Goal: Use online tool/utility: Utilize a website feature to perform a specific function

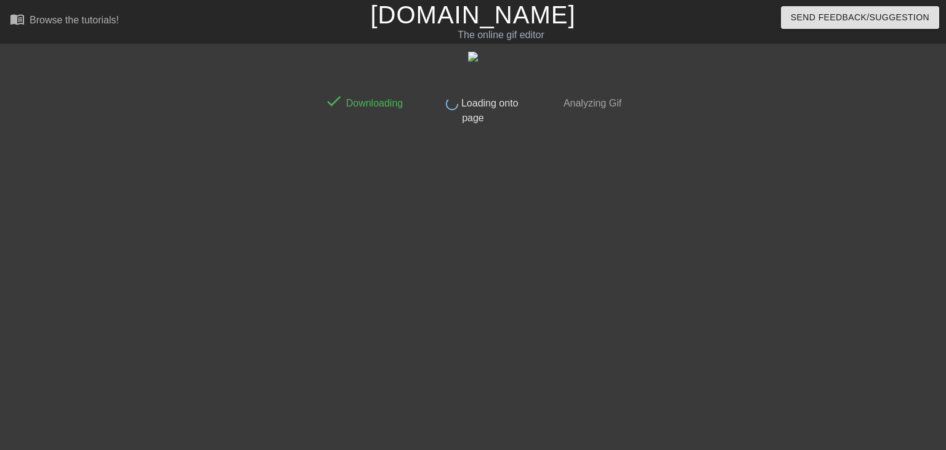
click at [487, 7] on link "[DOMAIN_NAME]" at bounding box center [472, 14] width 205 height 27
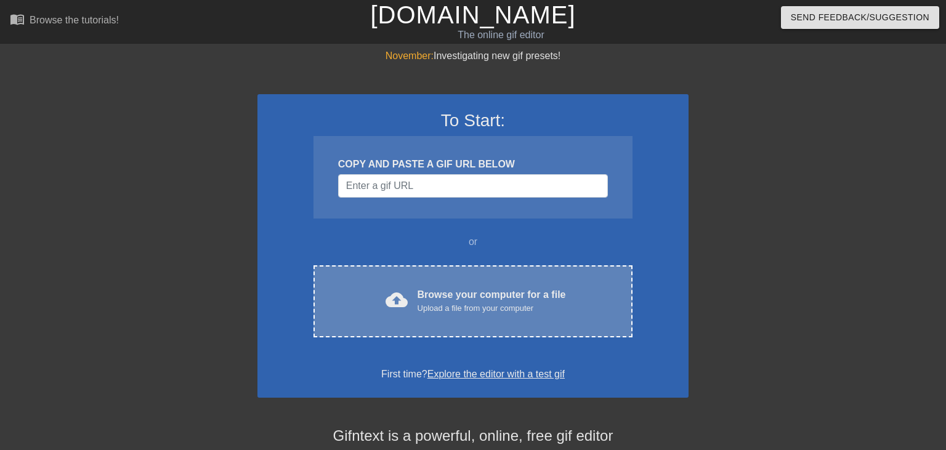
click at [475, 276] on div "cloud_upload Browse your computer for a file Upload a file from your computer C…" at bounding box center [472, 301] width 319 height 72
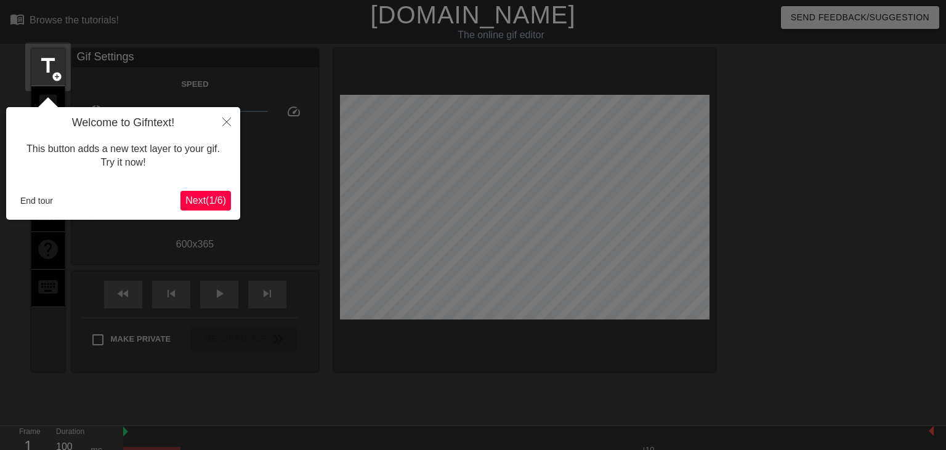
scroll to position [30, 0]
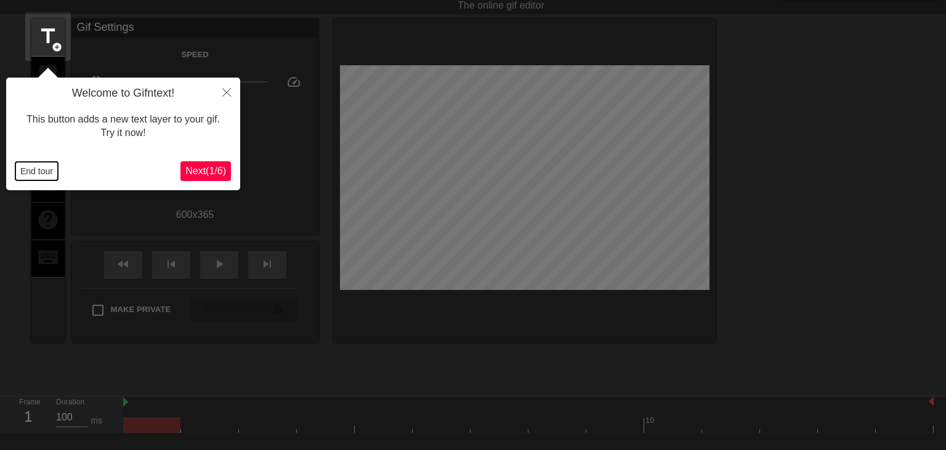
click at [34, 176] on button "End tour" at bounding box center [36, 171] width 42 height 18
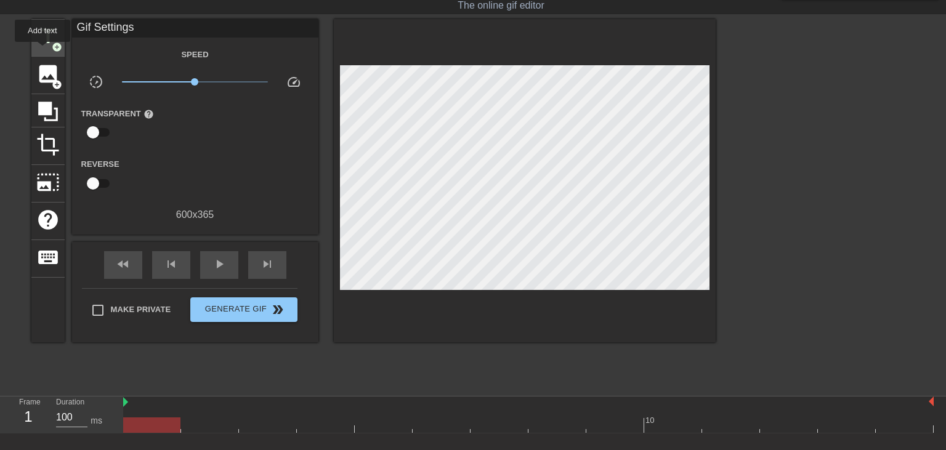
click at [47, 46] on span "title" at bounding box center [47, 36] width 23 height 23
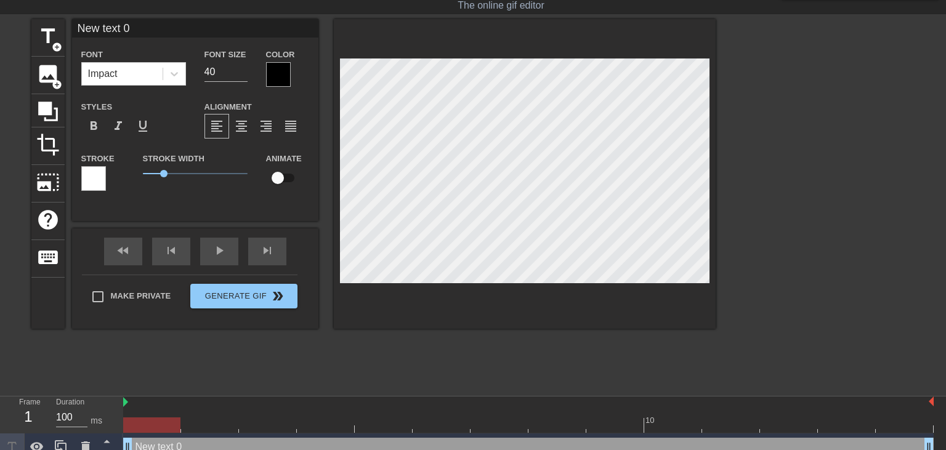
click at [278, 75] on div at bounding box center [278, 74] width 25 height 25
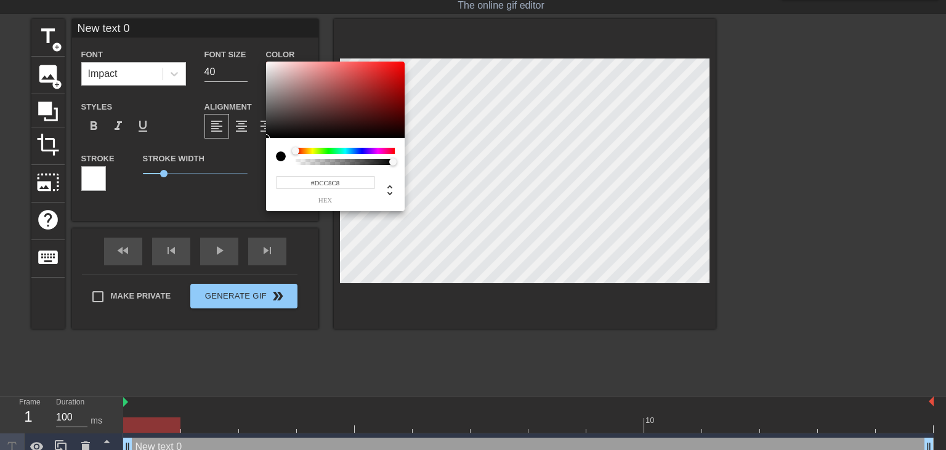
type input "#FFFFFF"
drag, startPoint x: 258, startPoint y: 53, endPoint x: 237, endPoint y: 31, distance: 30.5
click at [266, 62] on div at bounding box center [335, 100] width 139 height 76
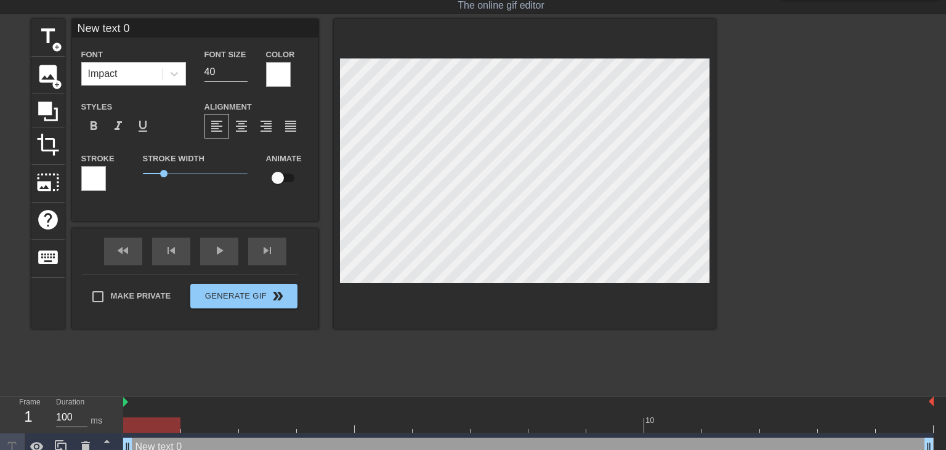
click at [107, 184] on div "Stroke" at bounding box center [102, 171] width 43 height 40
click at [97, 180] on div at bounding box center [93, 178] width 25 height 25
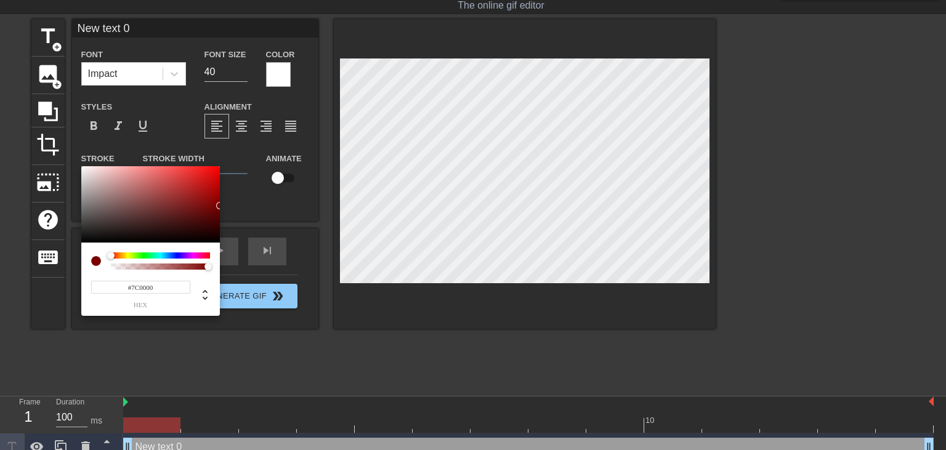
type input "#000000"
drag, startPoint x: 238, startPoint y: 243, endPoint x: 308, endPoint y: 241, distance: 70.2
click at [220, 243] on div at bounding box center [150, 204] width 139 height 76
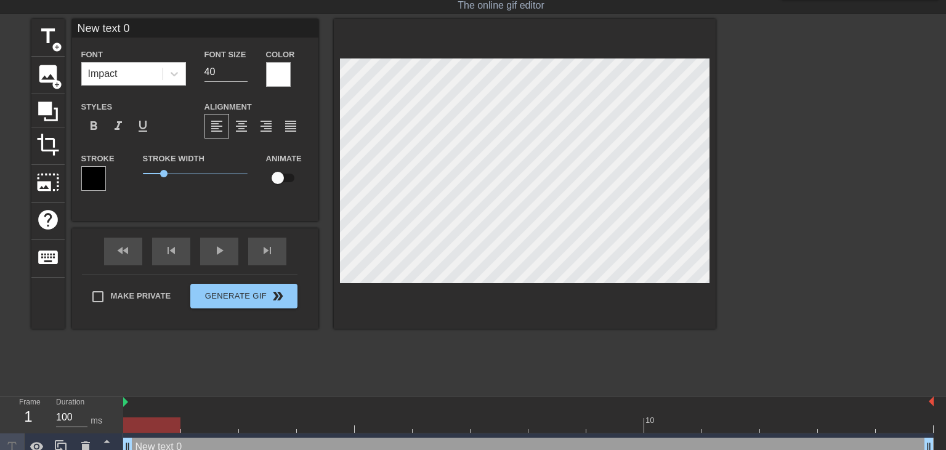
scroll to position [0, 2]
paste textarea "ONCE BROKEN IN AND PARTICIPATING IN A RIGOROUS TRAINING PROGRAM, MORE THAN 90% …"
type input "ONCE BROKEN IN AND PARTICIPATING IN A RIGOROUS TRAINING PROGRAM, MORE THAN 90% …"
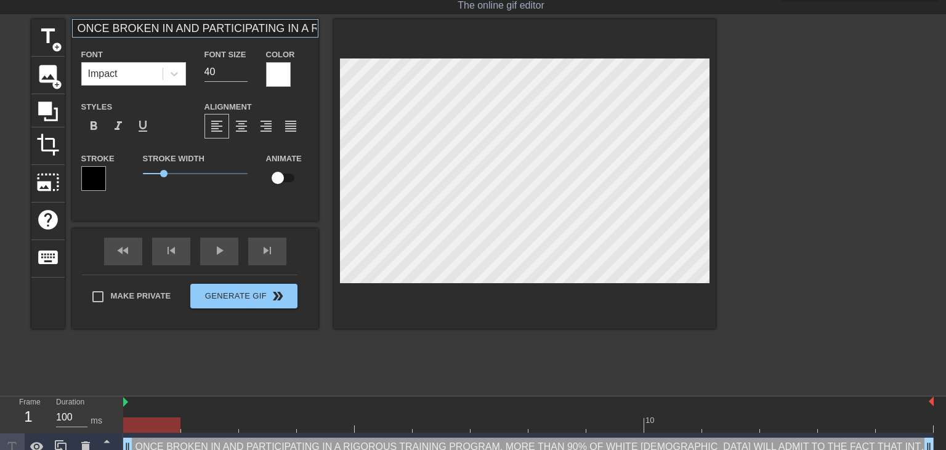
type textarea "ONCE BROKEN IN AND PARTICIPATING IN A RIGOROUS TRAINING PROGRAM, MORE THAN 90% …"
click at [270, 28] on input "ONCE BROKEN IN AND PARTICIPATING IN A RIGOROUS TRAINING PROGRAM, MORE THAN 90% …" at bounding box center [195, 28] width 246 height 18
type input "ONCE BROKEN IN AND PARTICIPATINGIN A RIGOROUS TRAINING PROGRAM, MORE THAN 90% O…"
click at [727, 131] on div "title add_circle image add_circle crop photo_size_select_large help keyboard ON…" at bounding box center [473, 204] width 946 height 370
click at [738, 136] on div "title add_circle image add_circle crop photo_size_select_large help keyboard ON…" at bounding box center [473, 204] width 946 height 370
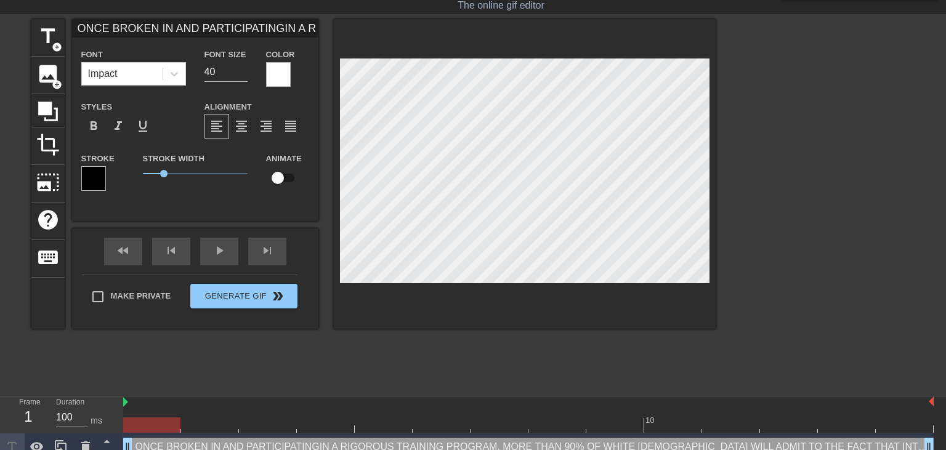
click at [755, 132] on div "title add_circle image add_circle crop photo_size_select_large help keyboard ON…" at bounding box center [473, 204] width 946 height 370
click at [824, 138] on div "title add_circle image add_circle crop photo_size_select_large help keyboard ON…" at bounding box center [473, 204] width 946 height 370
click at [822, 140] on div "title add_circle image add_circle crop photo_size_select_large help keyboard ON…" at bounding box center [473, 204] width 946 height 370
type input "ONCE BROKEN IN ANDPARTICIPATINGIN A RIGOROUS TRAINING PROGRAM, MORE THAN 90% OF…"
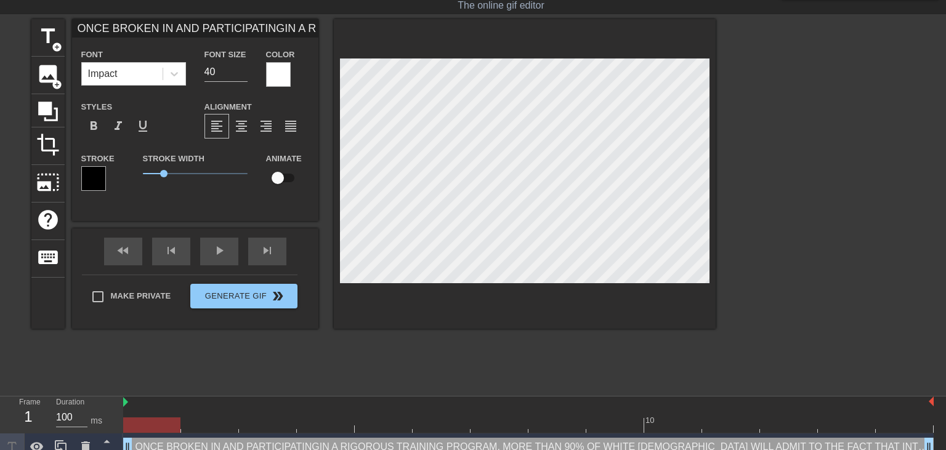
type textarea "ONCE BROKEN IN ANDPARTICIPATINGIN A RIGOROUS TRAINING PROGRAM, MORE THAN 90% OF…"
type input "ONCE BROKEN IN ANDPARTICIPATINGIN A RIGOROUS TRAINING PROGRAM, MORE THAN 90% OF…"
type textarea "ONCE BROKEN IN AND PARTICIPATINGIN A RIGOROUS TRAINING PROGRAM, MORE THAN 90% O…"
type input "ONCE BROKEN IN ANDPARTICIPATINGIN ARIGOROUS TRAINING PROGRAM, MORE THAN 90% OF …"
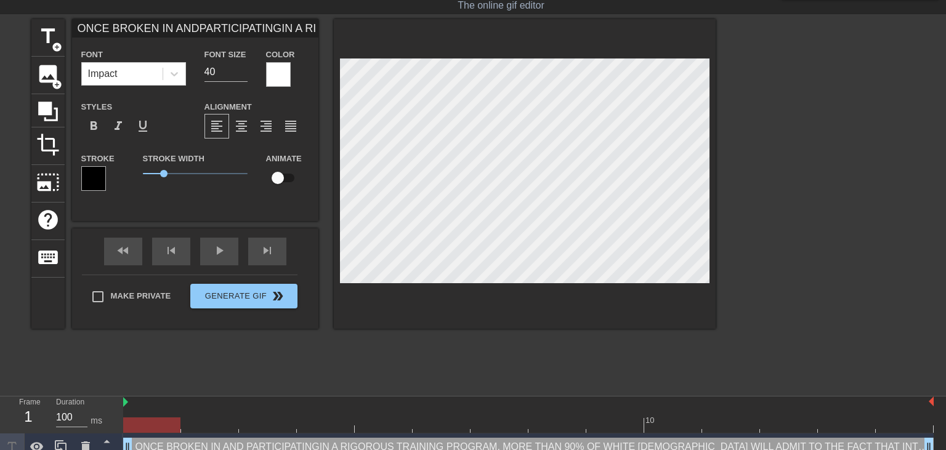
type textarea "ONCE BROKEN IN AND PARTICIPATINGIN ARIGOROUS TRAINING PROGRAM, MORE THAN 90% OF…"
type input "ONCE BROKEN IN ANDPARTICIPATINGIN ARIGOROUS TRAINING PROGRAM, MORE THAN 90% OF …"
type textarea "ONCE BROKEN IN AND PARTICIPATINGIN A RIGOROUS TRAINING PROGRAM, MORE THAN 90% O…"
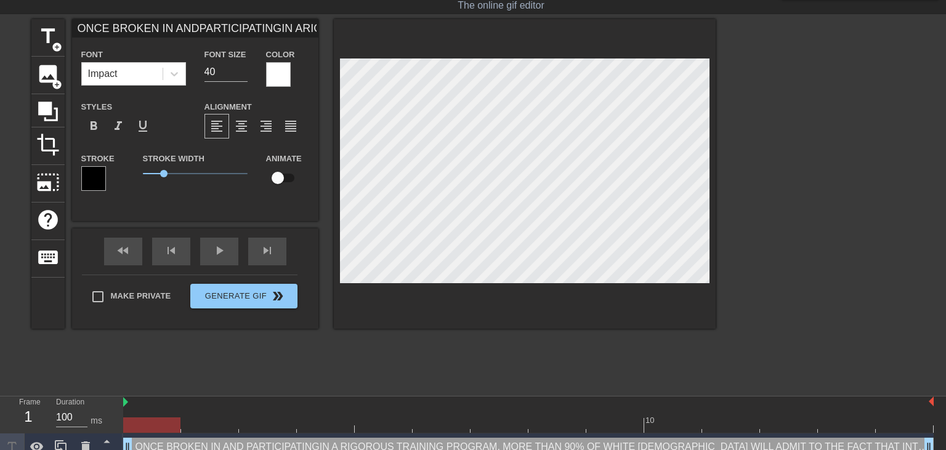
type input "ONCE BROKEN IN ANDPARTICIPATINGIN ARIGOROUS TRAININGPROGRAM, MORE THAN 90% OF W…"
type textarea "ONCE BROKEN IN AND PARTICIPATINGIN A RIGOROUS TRAININGPROGRAM, MORE THAN 90% OF…"
type input "ONCE BROKEN IN ANDPARTICIPATINGIN ARIGOROUS TRAININGPROGRAM, MORE THAN 90% OF W…"
type textarea "ONCE BROKEN IN AND PARTICIPATINGIN A RIGOROUS TRAINING PROGRAM, MORE THAN 90% O…"
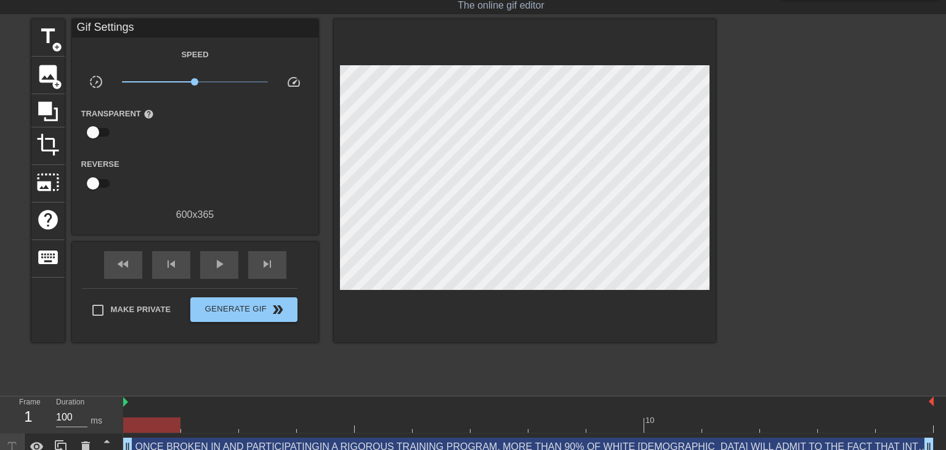
click at [799, 158] on div at bounding box center [822, 204] width 185 height 370
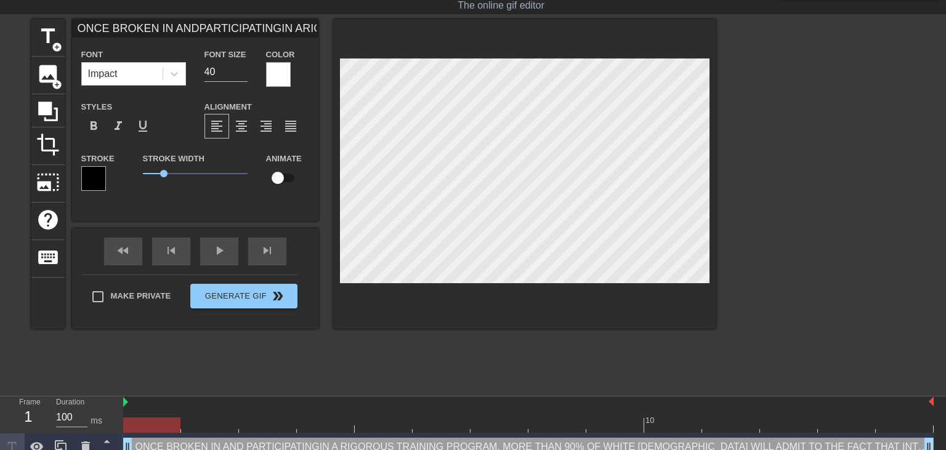
type input "ONCE BROKEN IN ANDPARTICIPATINGIN ARIGOROUS TRAININGPROGRAM, MORE THAN 90%OF WH…"
type textarea "ONCE BROKEN IN AND PARTICIPATINGIN A RIGOROUS TRAINING PROGRAM, MORE THAN 90%OF…"
type input "ONCE BROKEN IN ANDPARTICIPATINGIN ARIGOROUS TRAININGPROGRAM, MORE THAN 90%OF WH…"
type textarea "ONCE BROKEN IN AND PARTICIPATINGIN A RIGOROUS TRAINING PROGRAM, MORE THAN 90% O…"
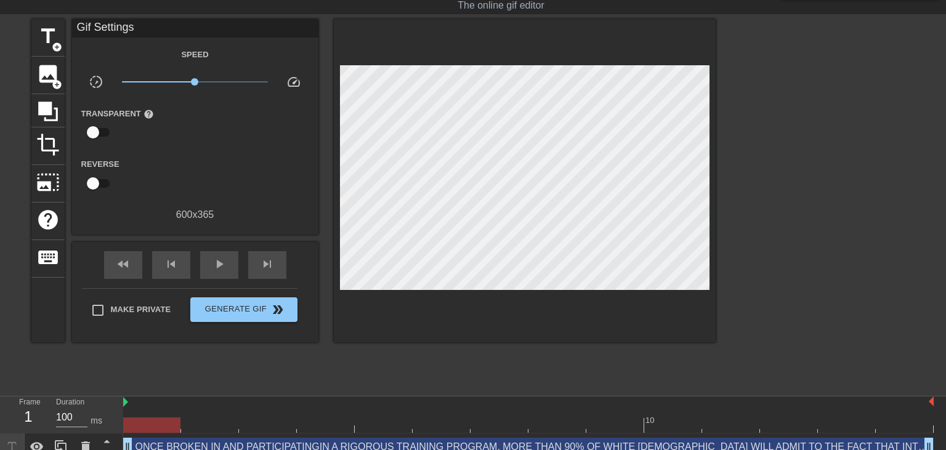
click at [834, 190] on div at bounding box center [822, 204] width 185 height 370
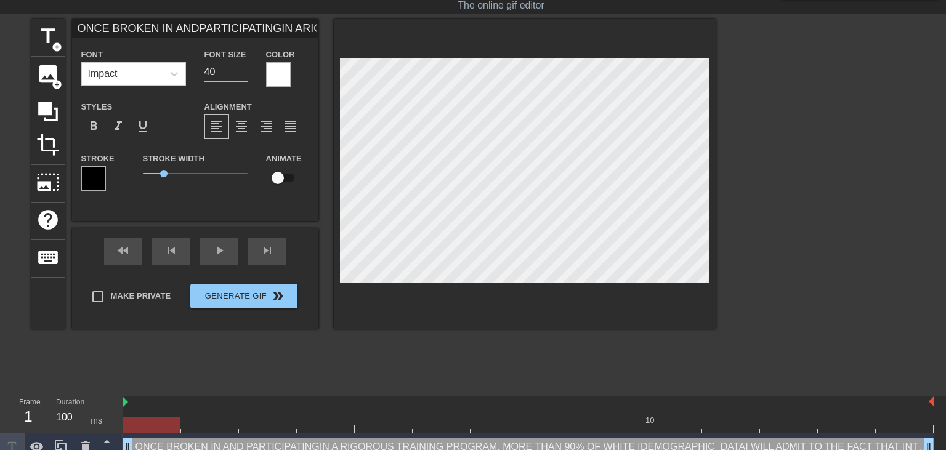
type input "ONCE BROKEN IN ANDPARTICIPATINGIN ARIGOROUS TRAININGPROGRAM, MORE THAN 90%OF WH…"
type textarea "ONCE BROKEN IN AND PARTICIPATINGIN A RIGOROUS TRAINING PROGRAM, MORE THAN 90% O…"
type input "ONCE BROKEN IN ANDPARTICIPATINGIN ARIGOROUS TRAININGPROGRAM, MORE THAN 90%OF WH…"
type textarea "ONCE BROKEN IN AND PARTICIPATINGIN A RIGOROUS TRAINING PROGRAM, MORE THAN 90% O…"
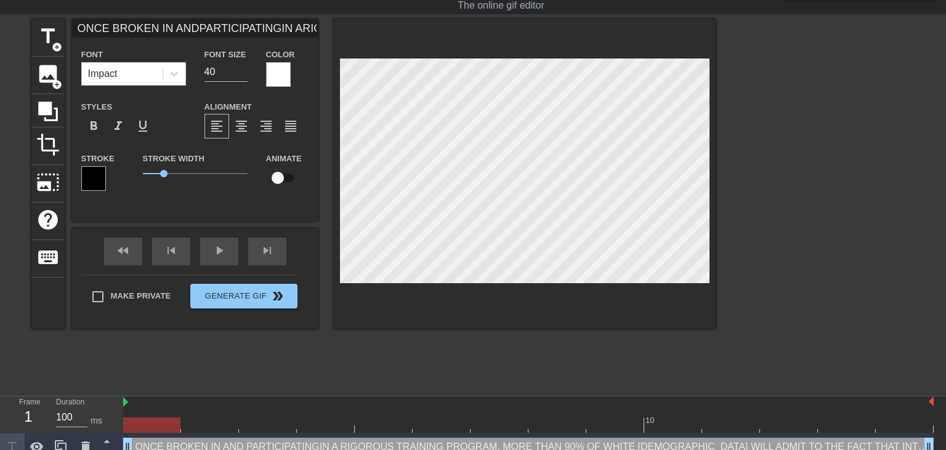
drag, startPoint x: 827, startPoint y: 194, endPoint x: 729, endPoint y: 185, distance: 98.3
click at [827, 194] on div at bounding box center [822, 204] width 185 height 370
type input "ONCE BROKEN IN ANDPARTICIPATINGIN ARIGOROUS TRAININGPROGRAM, MORE THAN 90%OF WH…"
type textarea "ONCE BROKEN IN AND PARTICIPATINGIN A RIGOROUS TRAINING PROGRAM, MORE THAN 90% O…"
type input "ONCE BROKEN IN ANDPARTICIPATINGIN ARIGOROUS TRAININGPROGRAM, MORE THAN 90%OF WH…"
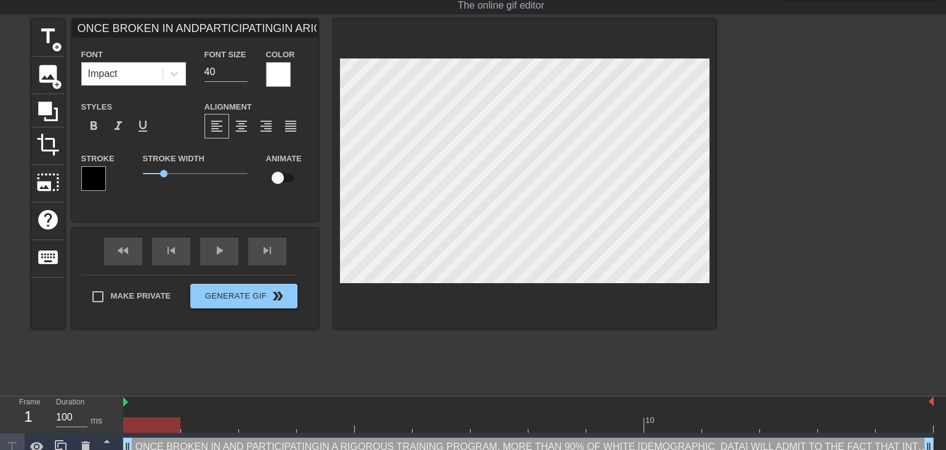
type textarea "ONCE BROKEN IN AND PARTICIPATINGIN A RIGOROUS TRAINING PROGRAM, MORE THAN 90% O…"
click at [871, 221] on div at bounding box center [822, 204] width 185 height 370
type input "ONCE BROKEN IN ANDPARTICIPATINGIN ARIGOROUS TRAININGPROGRAM, MORE THAN 90%OF WH…"
type textarea "ONCE BROKEN IN AND PARTICIPATINGIN A RIGOROUS TRAINING PROGRAM, MORE THAN 90% O…"
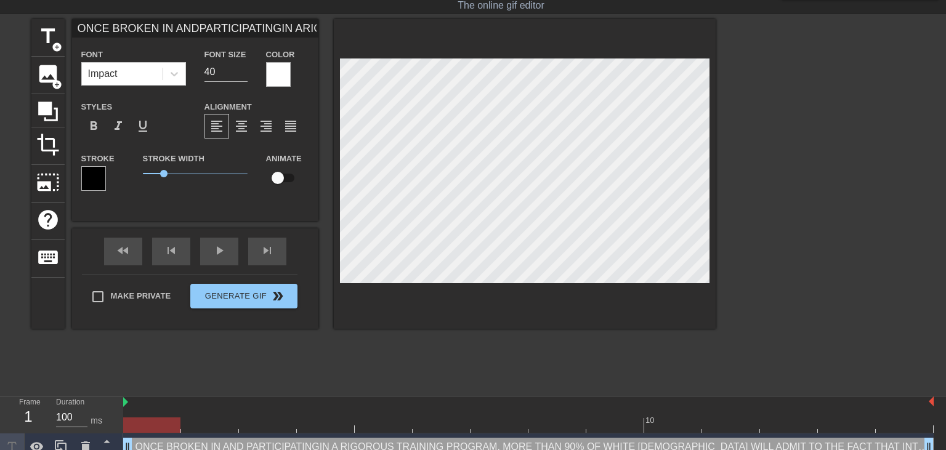
type input "ONCE BROKEN IN ANDPARTICIPATINGIN ARIGOROUS TRAININGPROGRAM, MORE THAN 90%OF WH…"
type textarea "ONCE BROKEN IN AND PARTICIPATINGIN A RIGOROUS TRAINING PROGRAM, MORE THAN 90% O…"
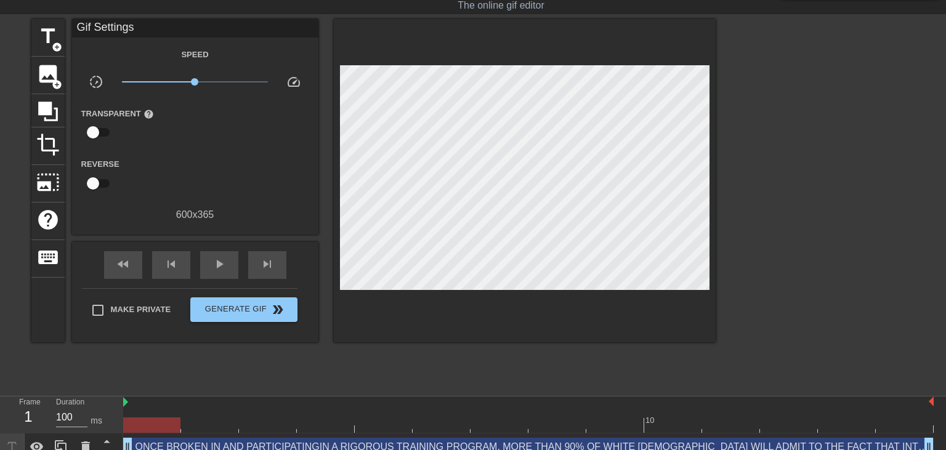
click at [837, 218] on div at bounding box center [822, 204] width 185 height 370
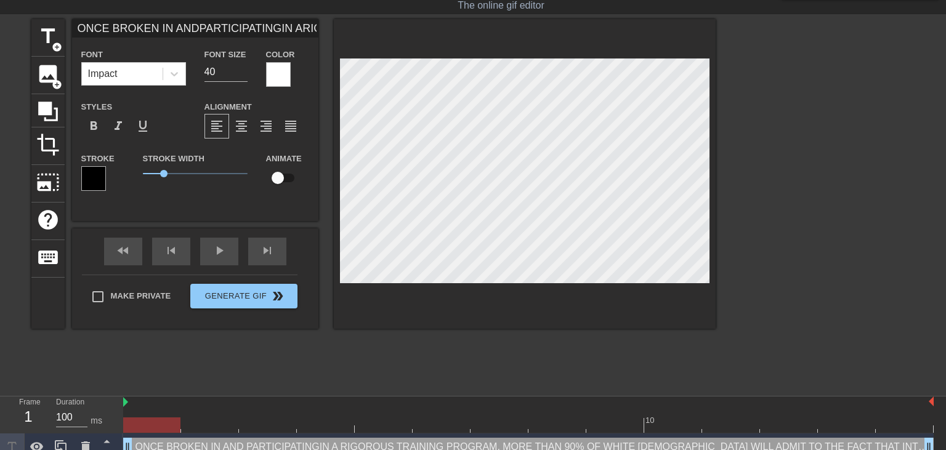
type input "ONCE BROKEN IN ANDPARTICIPATINGIN ARIGOROUS TRAININGPROGRAM, MORE THAN 90%OF WH…"
type textarea "ONCE BROKEN IN AND PARTICIPATINGIN A RIGOROUS TRAINING PROGRAM, MORE THAN 90% O…"
type input "ONCE BROKEN IN ANDPARTICIPATINGIN ARIGOROUS TRAININGPROGRAM, MORE THAN 90%OF WH…"
type textarea "ONCE BROKEN IN AND PARTICIPATINGIN A RIGOROUS TRAINING PROGRAM, MORE THAN 90% O…"
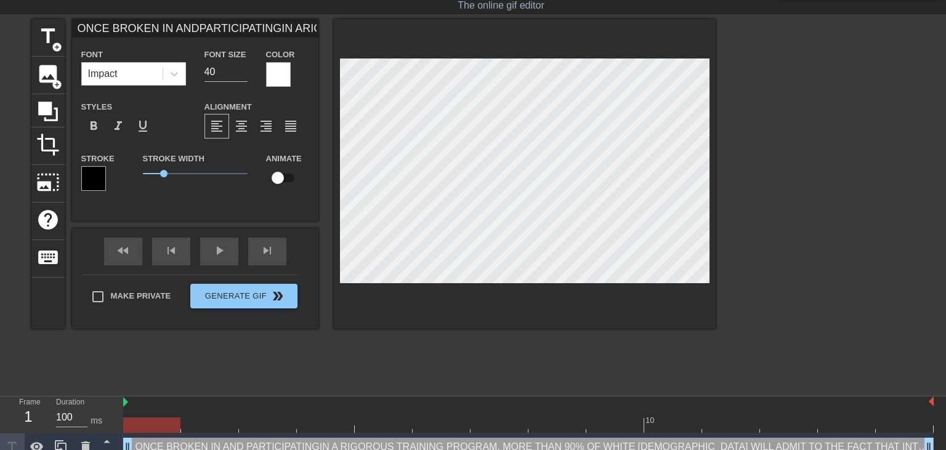
drag, startPoint x: 859, startPoint y: 238, endPoint x: 820, endPoint y: 238, distance: 38.8
click at [858, 238] on div at bounding box center [822, 204] width 185 height 370
type input "ONCE BROKEN IN ANDPARTICIPATINGIN ARIGOROUS TRAININGPROGRAM, MORE THAN 90%OF WH…"
type textarea "ONCE BROKEN IN AND PARTICIPATINGIN A RIGOROUS TRAINING PROGRAM, MORE THAN 90% O…"
type input "ONCE BROKEN IN ANDPARTICIPATINGIN ARIGOROUS TRAININGPROGRAM, MORE THAN 90%OF WH…"
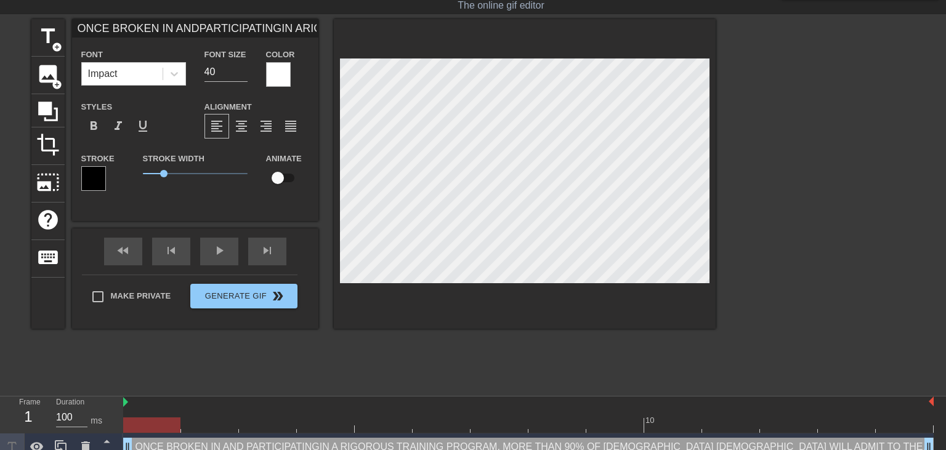
type textarea "ONCE BROKEN IN AND PARTICIPATINGIN A RIGOROUS TRAINING PROGRAM, MORE THAN 90% O…"
click at [827, 194] on div at bounding box center [822, 204] width 185 height 370
type input "ONCE BROKEN IN ANDPARTICIPATINGIN ARIGOROUS TRAININGPROGRAM, MORE THAN 90%OF WH…"
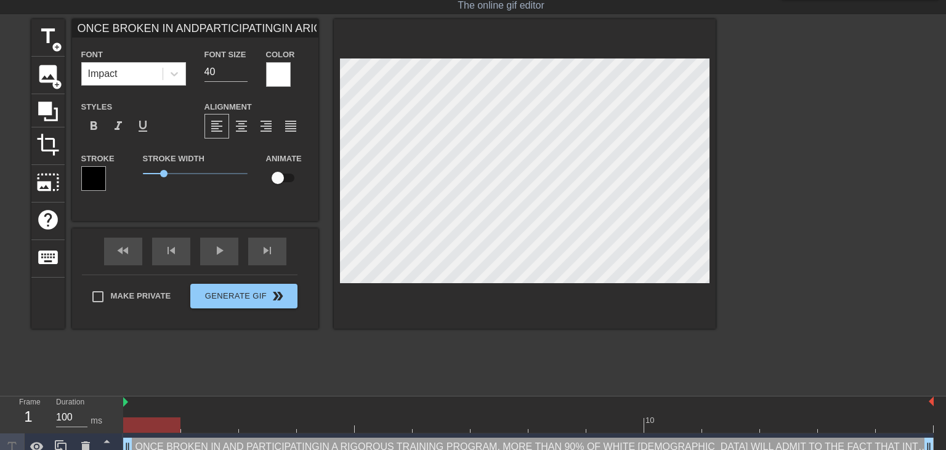
type textarea "ONCE BROKEN IN AND PARTICIPATINGIN A RIGOROUS TRAINING PROGRAM, MORE THAN 90% O…"
type input "ONCE BROKEN IN ANDPARTICIPATINGIN ARIGOROUS TRAININGPROGRAM, MORE THAN 90%OF WH…"
type textarea "ONCE BROKEN IN AND PARTICIPATINGIN A RIGOROUS TRAINING PROGRAM, MORE THAN 90% O…"
drag, startPoint x: 776, startPoint y: 238, endPoint x: 767, endPoint y: 238, distance: 8.6
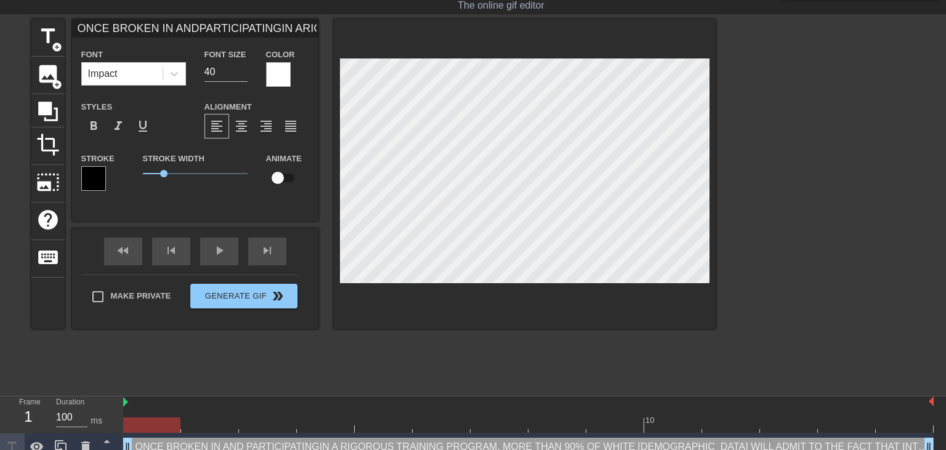
click at [774, 238] on div at bounding box center [822, 204] width 185 height 370
type input "ONCE BROKEN IN ANDPARTICIPATINGIN ARIGOROUS TRAININGPROGRAM, MORE THAN 90%OF WH…"
type textarea "ONCE BROKEN IN AND PARTICIPATINGIN A RIGOROUS TRAINING PROGRAM, MORE THAN 90% O…"
type input "ONCE BROKEN IN ANDPARTICIPATINGIN ARIGOROUS TRAININGPROGRAM, MORE THAN 90%OF WH…"
type textarea "ONCE BROKEN IN AND PARTICIPATINGIN A RIGOROUS TRAINING PROGRAM, MORE THAN 90% O…"
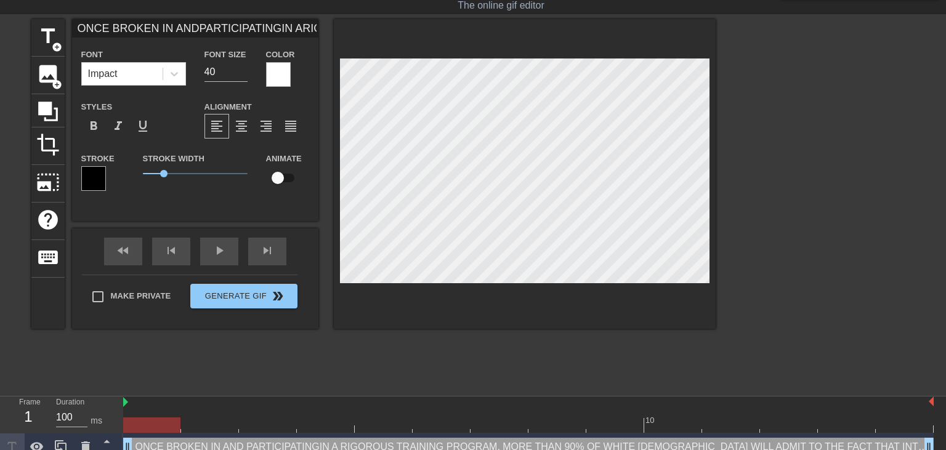
scroll to position [10, 1]
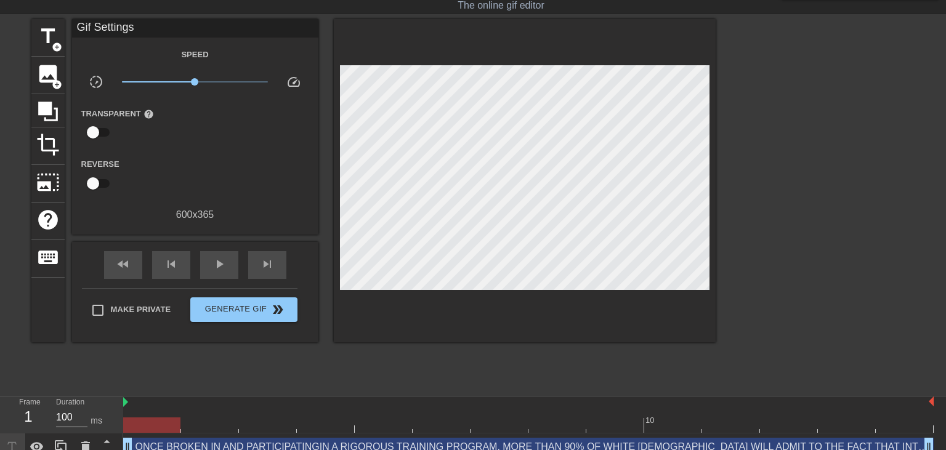
drag, startPoint x: 854, startPoint y: 230, endPoint x: 724, endPoint y: 223, distance: 130.8
click at [853, 230] on div at bounding box center [822, 204] width 185 height 370
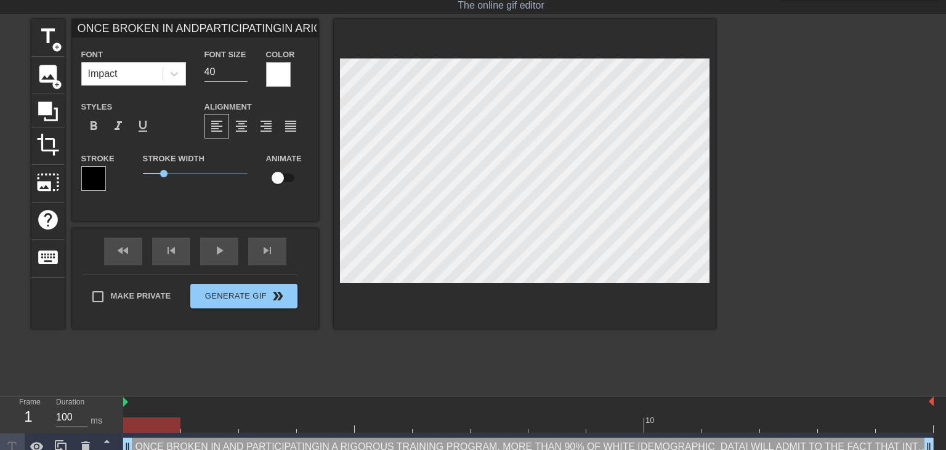
scroll to position [10, 6]
type input "ONCE BROKEN IN ANDPARTICIPATINGIN ARIGOROUS TRAININGPROGRAM, MORE THAN 90%OF WH…"
type textarea "ONCE BROKEN IN AND PARTICIPATINGIN A RIGOROUS TRAINING PROGRAM, MORE THAN 90% O…"
type input "ONCE BROKEN IN ANDPARTICIPATINGIN ARIGOROUS TRAININGPROGRAM, MORE THAN 90%OF WH…"
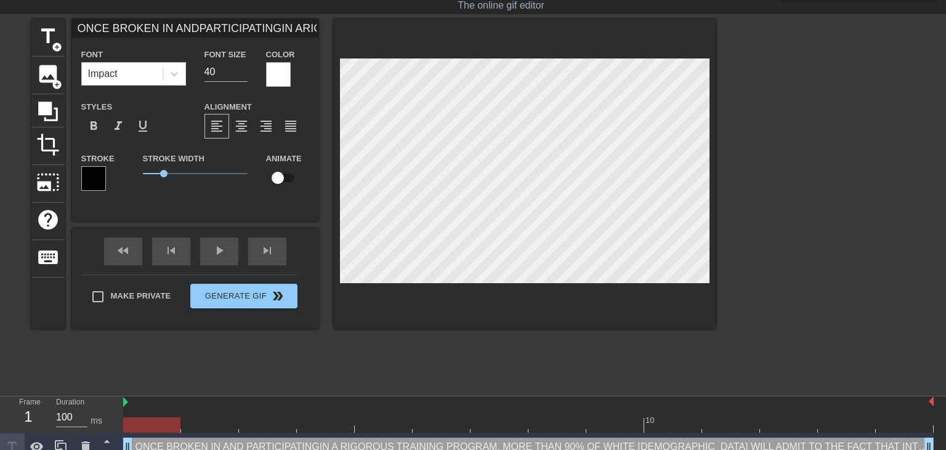
type textarea "ONCE BROKEN IN AND PARTICIPATINGIN A RIGOROUS TRAINING PROGRAM, MORE THAN 90% O…"
type input "ONCE BROKEN IN ANDPARTICIPATINGIN ARIGOROUS TRAININGPROGRAM, MORE THAN 90%OF WH…"
type textarea "ONCE BROKEN IN AND PARTICIPATINGIN A RIGOROUS TRAINING PROGRAM, MORE THAN 90% O…"
type input "ONCE BROKEN IN ANDPARTICIPATINGIN ARIGOROUS TRAININGPROGRAM, MORE THAN 90%OF WH…"
type textarea "ONCE BROKEN IN AND PARTICIPATINGIN A RIGOROUS TRAINING PROGRAM, MORE THAN 90% O…"
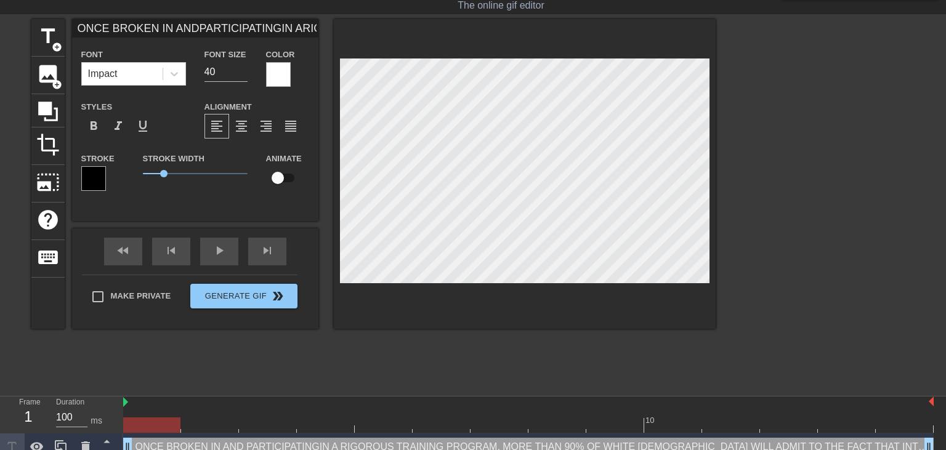
scroll to position [10, 0]
type input "ONCE BROKEN IN ANDPARTICIPATINGIN ARIGOROUS TRAININGPROGRAM, MORE THAN 90%OF WH…"
type textarea "ONCE BROKEN IN AND PARTICIPATINGIN A RIGOROUS TRAINING PROGRAM, MORE THAN 90% O…"
type input "ONCE BROKEN IN ANDPARTICIPATINGIN ARIGOROUS TRAININGPROGRAM, MORE THAN 90%OF WH…"
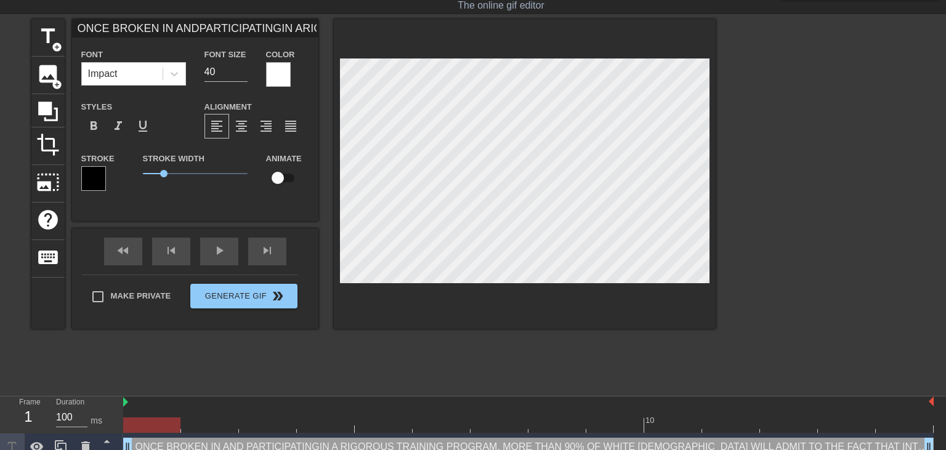
type textarea "ONCE BROKEN IN AND PARTICIPATINGIN A RIGOROUS TRAINING PROGRAM, MORE THAN 90% O…"
type input "ONCE BROKEN IN ANDPARTICIPATINGIN ARIGOROUS TRAININGPROGRAM, MORE THAN 90%OF WH…"
type textarea "ONCE BROKEN IN AND PARTICIPATINGIN A RIGOROUS TRAINING PROGRAM, MORE THAN 90% O…"
type input "ONCE BROKEN IN ANDPARTICIPATINGIN ARIGOROUS TRAININGPROGRAM, MORE THAN 90%OF WH…"
type textarea "ONCE BROKEN IN AND PARTICIPATINGIN A RIGOROUS TRAINING PROGRAM, MORE THAN 90% O…"
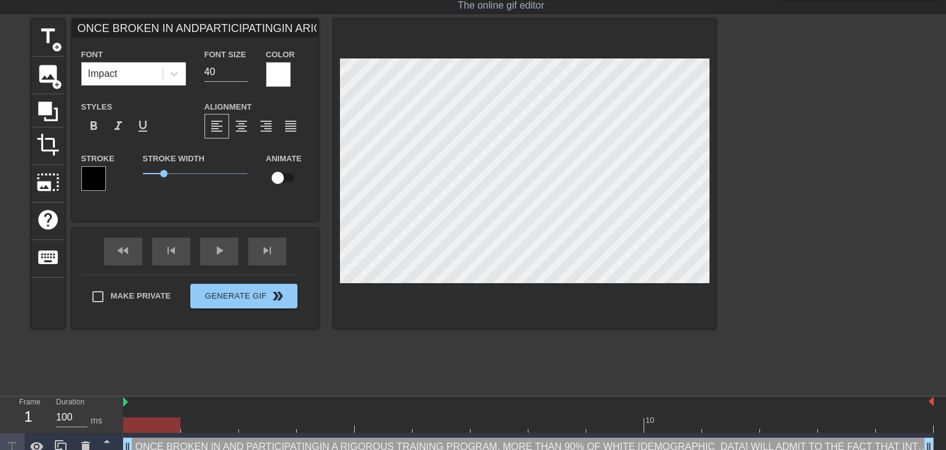
scroll to position [10, 0]
type input "ONCE BROKEN IN ANDPARTICIPATINGIN ARIGOROUS TRAININGPROGRAM, MORE THAN 90%OF WH…"
type textarea "ONCE BROKEN IN AND PARTICIPATINGIN A RIGOROUS TRAINING PROGRAM, MORE THAN 90% O…"
type input "ONCE BROKEN IN ANDPARTICIPATINGIN ARIGOROUS TRAININGPROGRAM, MORE THAN 90%OF WH…"
type textarea "ONCE BROKEN IN AND PARTICIPATINGIN A RIGOROUS TRAINING PROGRAM, MORE THAN 90% O…"
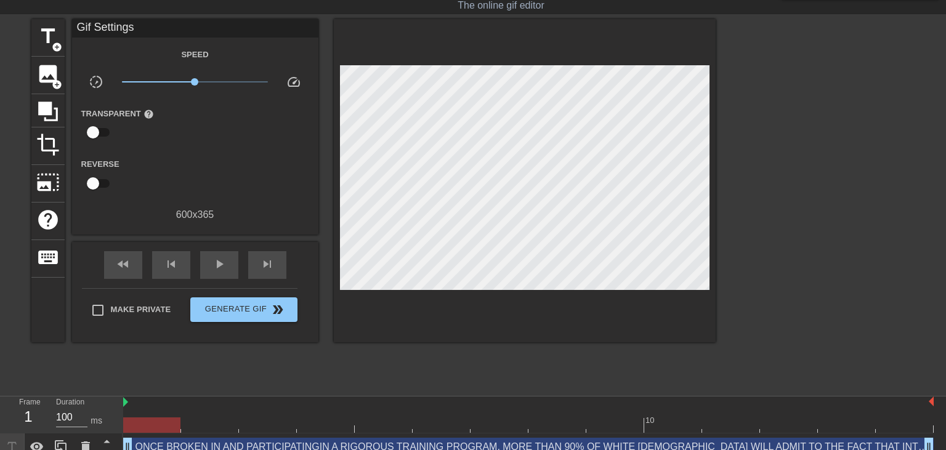
drag, startPoint x: 854, startPoint y: 179, endPoint x: 710, endPoint y: 190, distance: 145.2
click at [854, 180] on div at bounding box center [822, 204] width 185 height 370
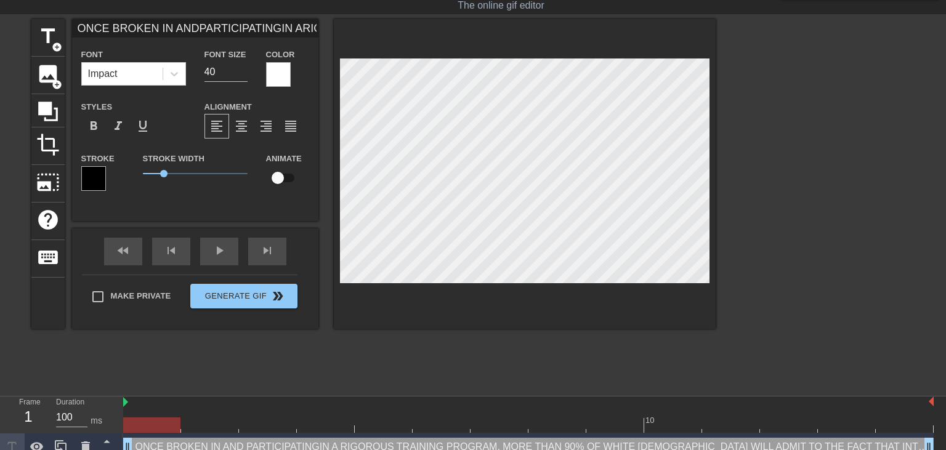
scroll to position [0, 0]
type input "ONCE BROKEN IN ANDPARTICIPATINGIN ARIGOROUS TRAININGPROGRAM, MORE THAN 90%OF WH…"
type textarea "ONCE BROKEN IN ANDPARTICIPATINGIN A RIGOROUS TRAINING PROGRAM, MORE THAN 90% OF…"
type input "ONCE BROKEN IN AND PARTICIPATINGIN ARIGOROUS TRAININGPROGRAM, MORE THAN 90%OF W…"
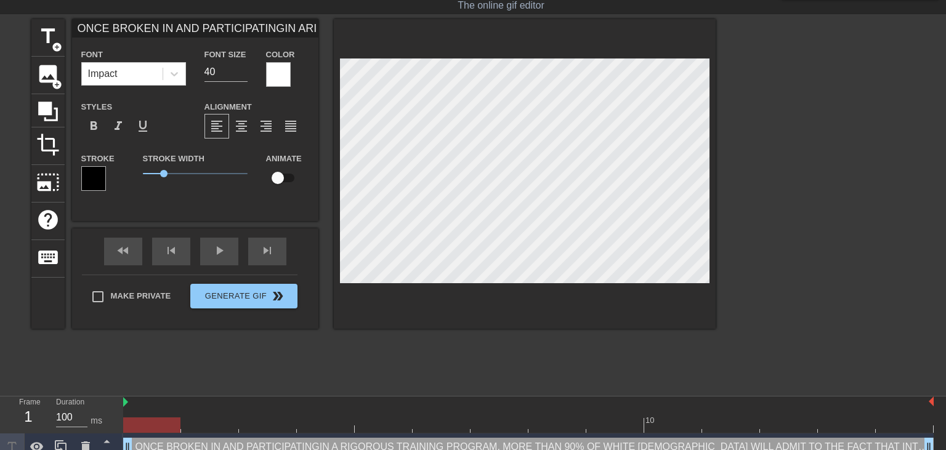
type textarea "ONCE BROKEN IN AND PARTICIPATINGIN A RIGOROUS TRAINING PROGRAM, MORE THAN 90% O…"
type input "ONCE BROKEN IN AND PARTICIPATINGINARIGOROUS TRAININGPROGRAM, MORE THAN 90%OF WH…"
type textarea "ONCE BROKEN IN AND PARTICIPATINGINA RIGOROUS TRAINING PROGRAM, MORE THAN 90% OF…"
type input "ONCE BROKEN IN AND PARTICIPATINGINARIGOROUS TRAININGPROGRAM, MORE THAN 90%OF WH…"
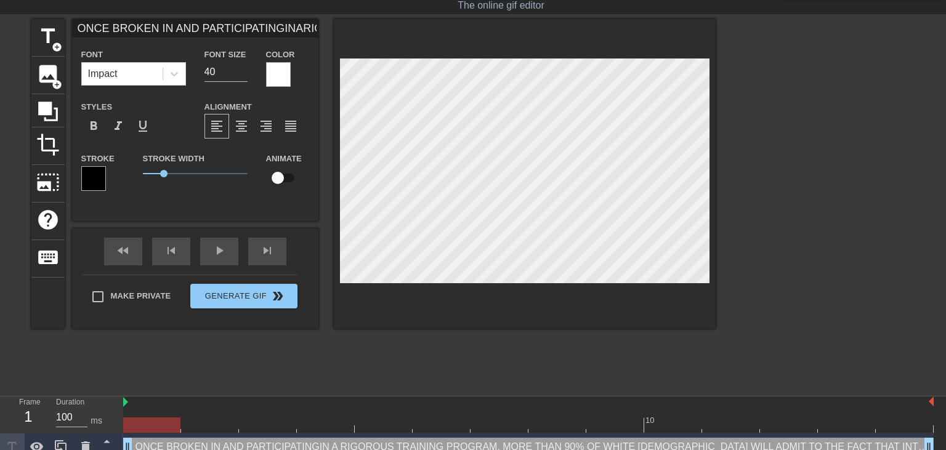
type textarea "ONCE BROKEN IN AND PARTICIPATINGIN A RIGOROUS TRAINING PROGRAM, MORE THAN 90% O…"
type input "ONCE BROKEN IN AND PARTICIPATINGINARIGOROUS TRAININGPROGRAM, MORE THAN 90%OF WH…"
type textarea "ONCE BROKEN IN AND PARTICIPATINGIN ARIGOROUS TRAINING PROGRAM, MORE THAN 90% OF…"
type input "ONCE BROKEN IN AND PARTICIPATINGINA RIGOROUS TRAININGPROGRAM, MORE THAN 90%OF W…"
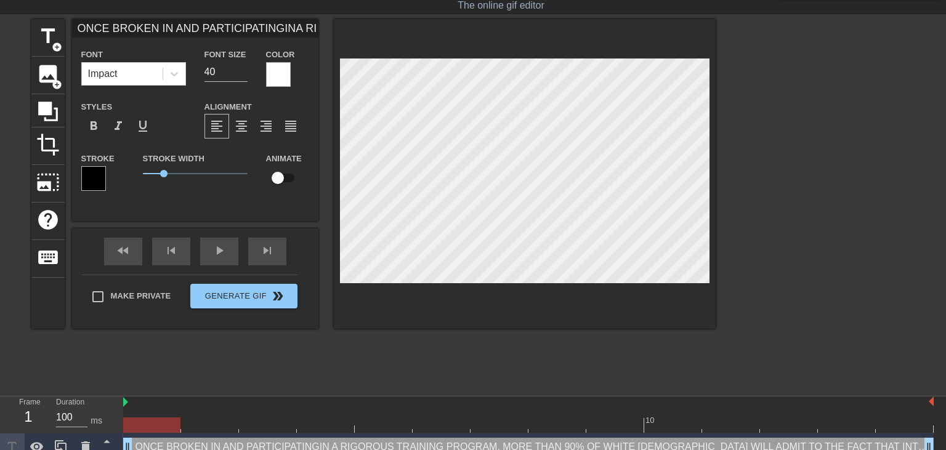
type textarea "ONCE BROKEN IN AND PARTICIPATINGIN A RIGOROUS TRAINING PROGRAM, MORE THAN 90% O…"
type input "ONCE BROKEN IN AND PARTICIPATINGINA RIGOROUS TRAININGPROGRAM, MORE THAN 90%OF W…"
type textarea "ONCE BROKEN IN AND PARTICIPATINGIN A RIGOROUS TRAININGPROGRAM, MORE THAN 90% OF…"
type input "ONCE BROKEN IN AND PARTICIPATINGINA RIGOROUS TRAINING PROGRAM, MORE THAN 90%OF …"
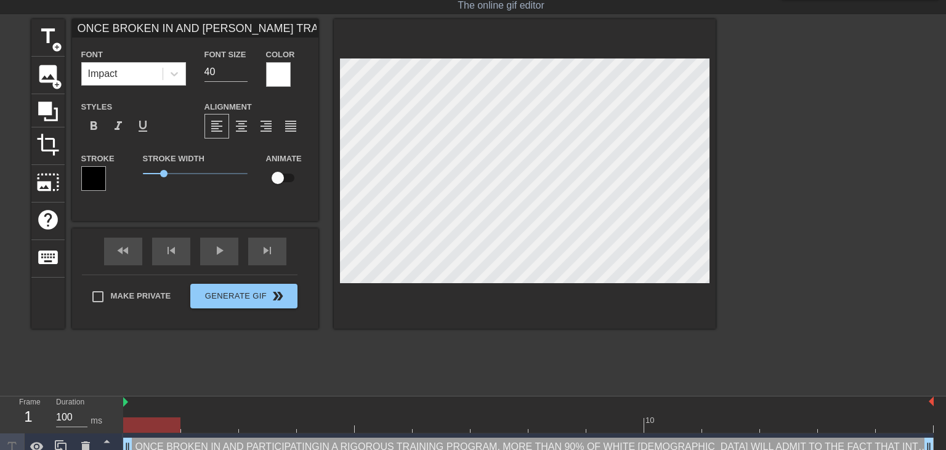
type textarea "ONCE BROKEN IN AND PARTICIPATINGIN A RIGOROUS TRAINING PROGRAM, MORE THAN 90% O…"
type input "ONCE BROKEN IN AND PARTICIPATINGINA RIGOROUS TRAINING PROGRAM, MORETHAN 90%OF W…"
type textarea "ONCE BROKEN IN AND PARTICIPATINGIN A RIGOROUS TRAINING PROGRAM, MORETHAN 90% OF…"
type input "ONCE BROKEN IN AND PARTICIPATINGINA RIGOROUS TRAINING PROGRAM, MORETHAN 90%OF W…"
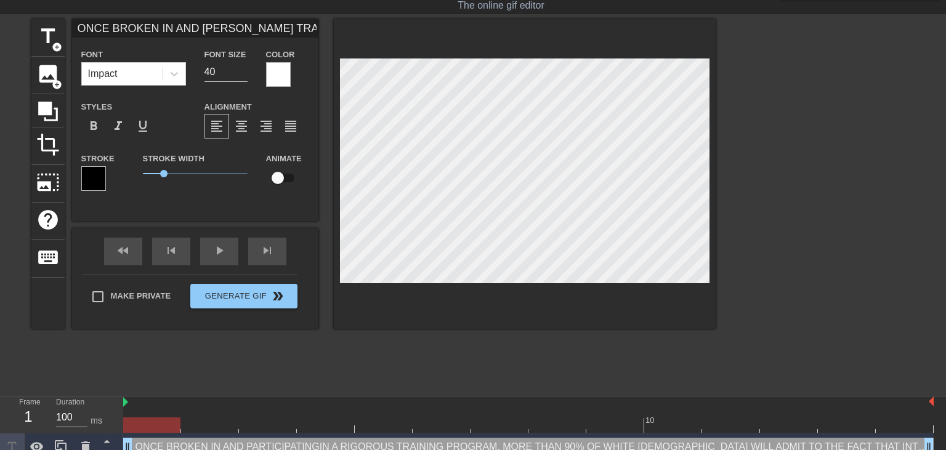
type textarea "ONCE BROKEN IN AND PARTICIPATINGIN A RIGOROUS TRAINING PROGRAM, MORE THAN 90% O…"
type input "ONCE BROKEN IN AND PARTICIPATINGINA RIGOROUS TRAINING PROGRAM, MORETHAN 90%OF W…"
type textarea "ONCE BROKEN IN AND PARTICIPATINGIN A RIGOROUS TRAINING PROGRAM, MORE THAN 90%OF…"
type input "ONCE BROKEN IN AND PARTICIPATINGINA RIGOROUS TRAINING PROGRAM, MORETHAN 90% OF …"
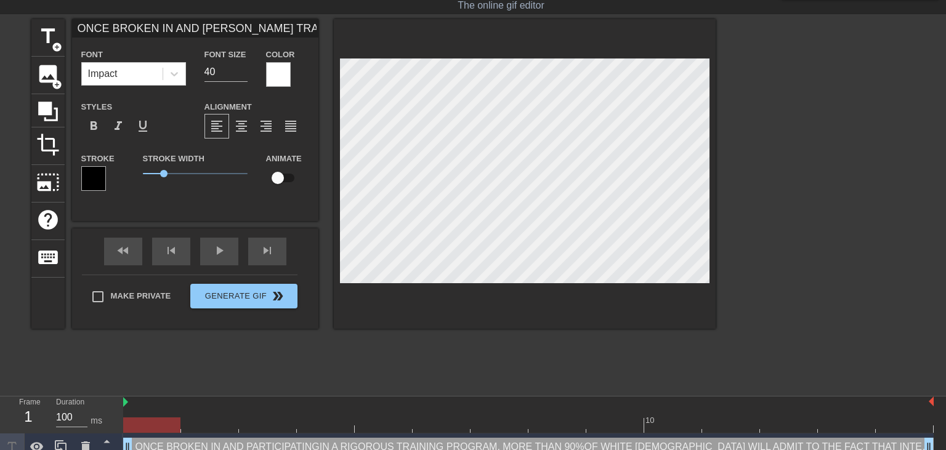
type textarea "ONCE BROKEN IN AND PARTICIPATINGIN A RIGOROUS TRAINING PROGRAM, MORE THAN 90% O…"
click at [750, 204] on div at bounding box center [822, 204] width 185 height 370
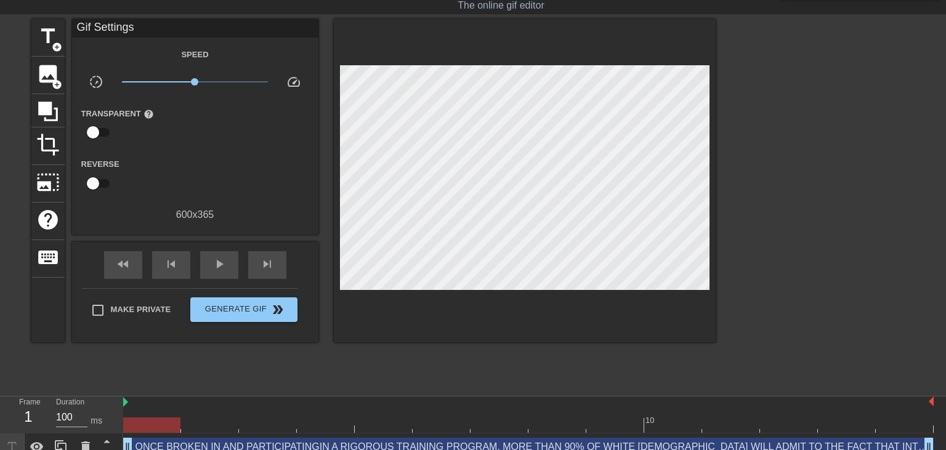
click at [790, 197] on div at bounding box center [822, 204] width 185 height 370
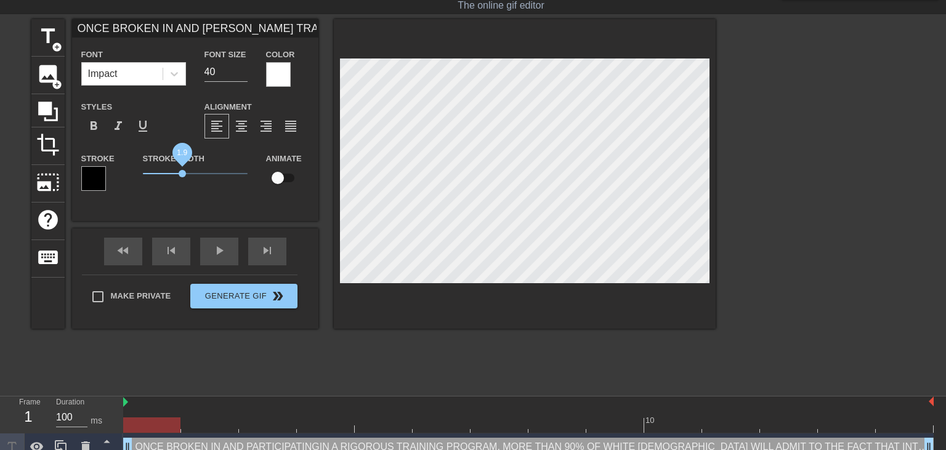
drag, startPoint x: 166, startPoint y: 175, endPoint x: 182, endPoint y: 176, distance: 16.1
click at [182, 176] on span "1.9" at bounding box center [182, 173] width 7 height 7
type input "ONCE BROKEN IN AND PARTICIPATINGINA RIGOROUS TRAINING PROGRAM, MORETHAN 90% OF …"
type textarea "ONCE BROKEN IN AND PARTICIPATINGIN A RIGOROUS TRAINING PROGRAM, MORE THAN 90% O…"
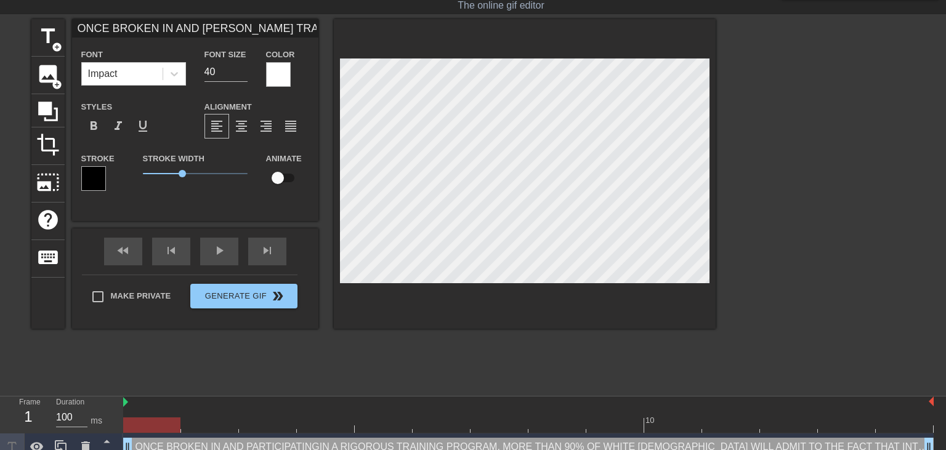
type input "ONCE BROKEN IN AND PARTICIPATINGINA RIGOROUS TRAINING PROGRAM, MORETHAN 90% OF …"
type textarea "ONCE BROKEN IN AND PARTICIPATINGIN A RIGOROUS TRAINING PROGRAM, MORE THAN 90% O…"
type input "ONCE BROKEN IN AND PARTICIPATINGINA RIGOROUS TRAINING PROGRAM, MORETHAN 90% OF …"
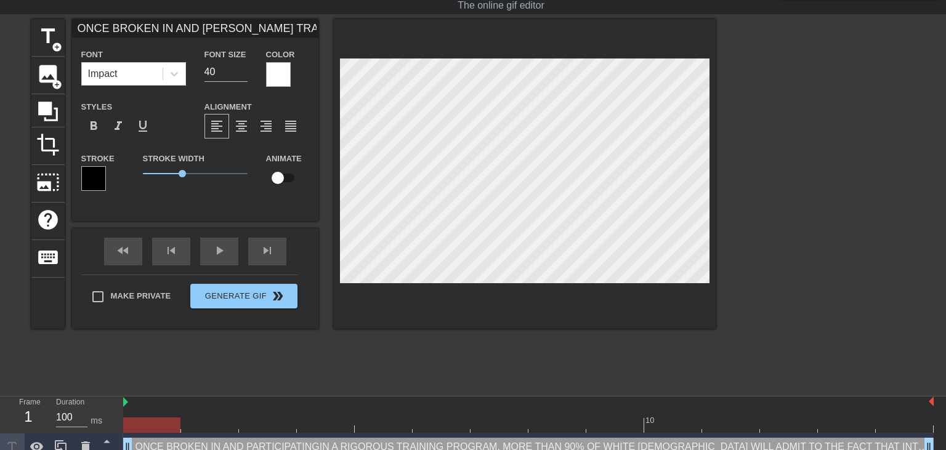
type textarea "ONCE BROKEN IN AND PARTICIPATINGIN A RIGOROUS TRAINING PROGRAM, MORE THAN 90% O…"
type input "ONCE BROKEN IN AND PARTICIPATINGINA RIGOROUS TRAINING PROGRAM, MORETHAN 90% OF …"
type textarea "ONCE BROKEN IN AND PARTICIPATINGIN A RIGOROUS TRAINING PROGRAM, MORE THAN 90% O…"
type input "ONCE BROKEN IN AND PARTICIPATINGINA RIGOROUS TRAINING PROGRAM, MORETHAN 90% OF …"
type textarea "ONCE BROKEN IN AND PARTICIPATINGIN A RIGOROUS TRAINING PROGRAM, MORE THAN 90% O…"
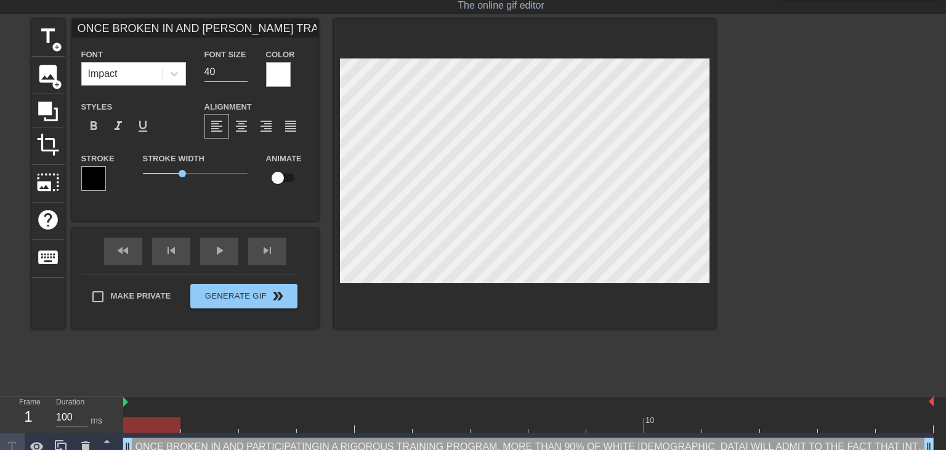
type input "ONCE BROKEN IN AND PARTICIPATINGINA RIGOROUS TRAINING PROGRAM, MORETHAN 90% OF …"
type textarea "ONCE BROKEN IN AND PARTICIPATINGIN A RIGOROUS TRAINING PROGRAM, MORE THAN 90% O…"
type input "ONCE BROKEN IN AND PARTICIPATINGINA RIGOROUS TRAINING PROGRAM, MORETHAN 90% OF …"
click at [182, 171] on span "1.9" at bounding box center [182, 173] width 7 height 7
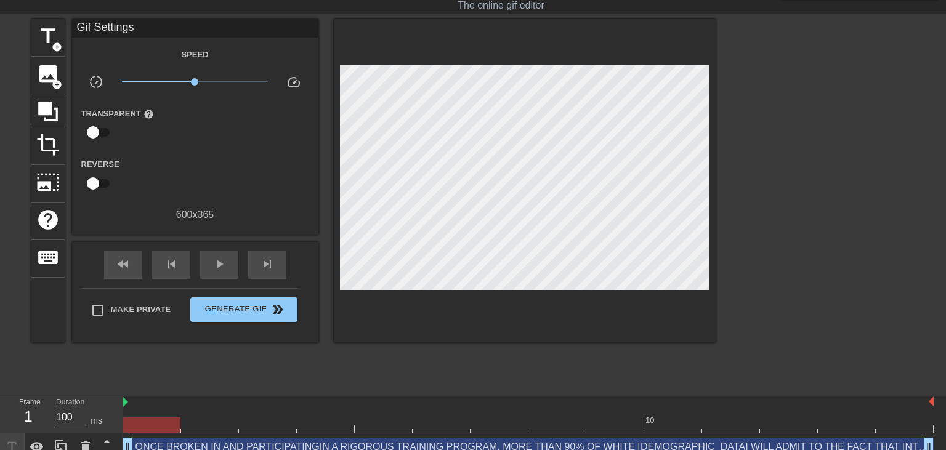
click at [752, 122] on div at bounding box center [822, 204] width 185 height 370
click at [52, 39] on span "title" at bounding box center [47, 36] width 23 height 23
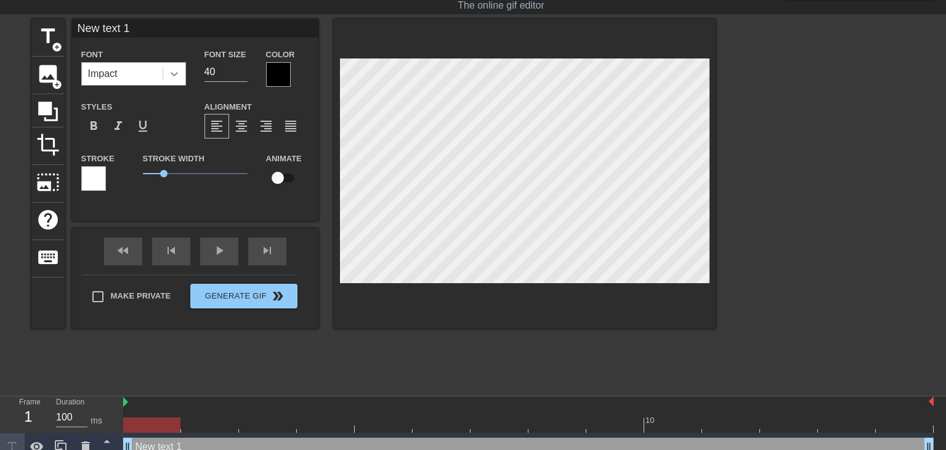
click at [171, 75] on icon at bounding box center [174, 74] width 12 height 12
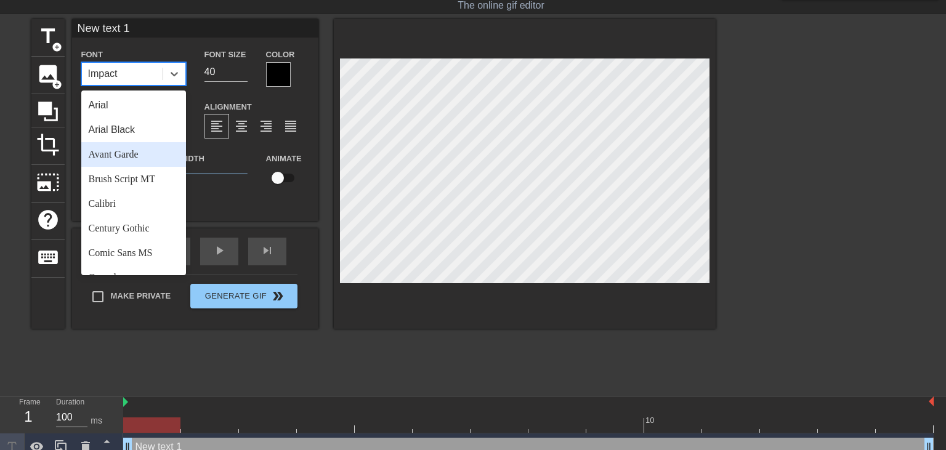
scroll to position [426, 0]
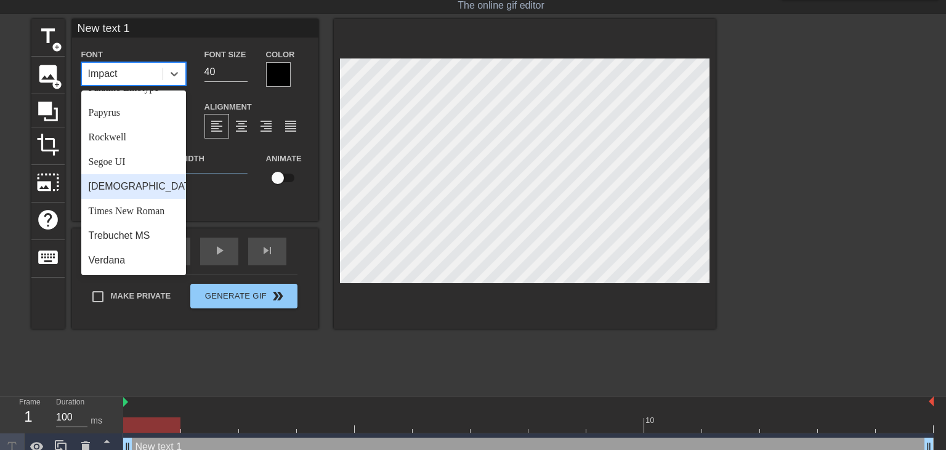
click at [122, 195] on div "Tahoma" at bounding box center [133, 186] width 105 height 25
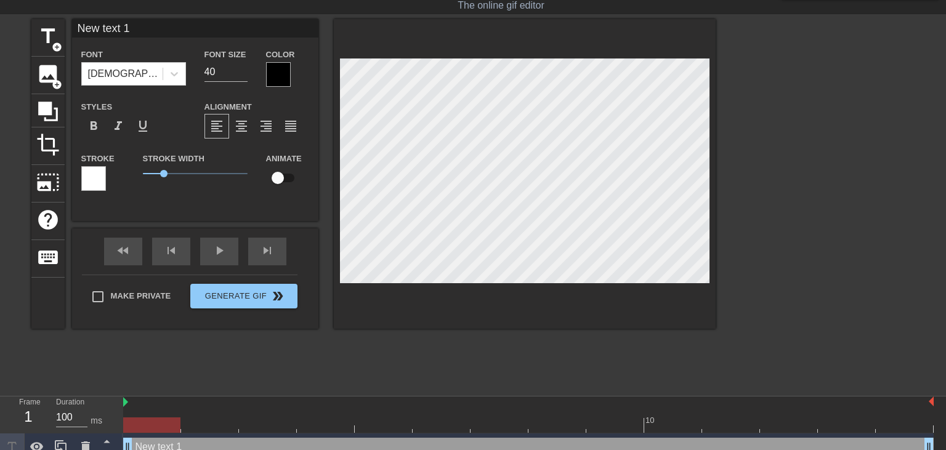
scroll to position [0, 1]
paste textarea "virgin-beta-loser.bdsmlr.com"
type input "virgin-beta-loser.bdsmlr.com"
type textarea "virgin-beta-loser.bdsmlr.com"
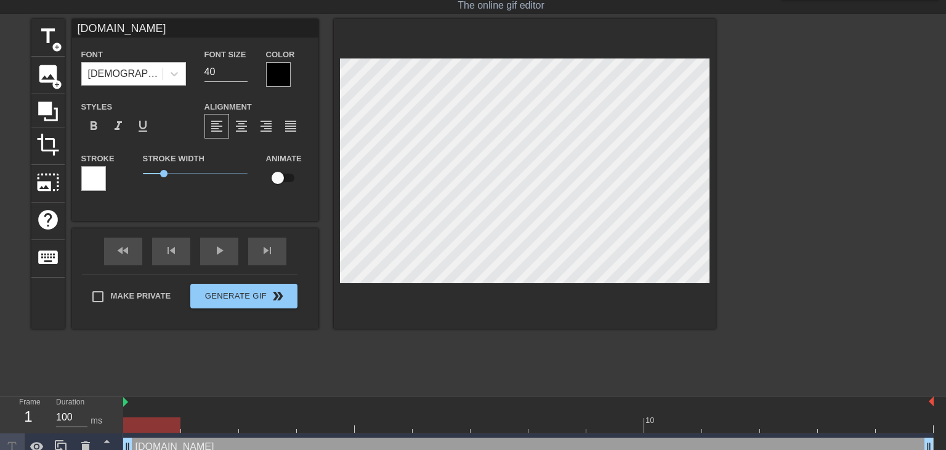
click at [277, 79] on div at bounding box center [278, 74] width 25 height 25
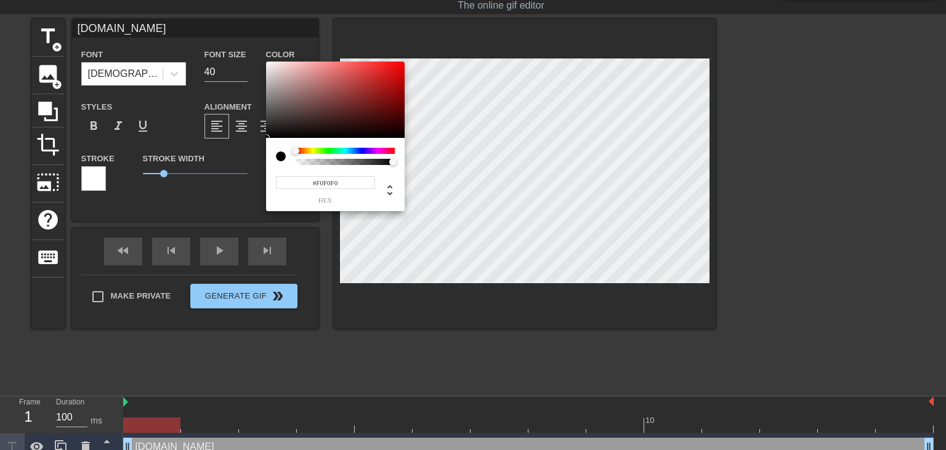
type input "#FFFFFF"
drag, startPoint x: 278, startPoint y: 80, endPoint x: 223, endPoint y: 18, distance: 82.5
click at [266, 62] on div at bounding box center [335, 100] width 139 height 76
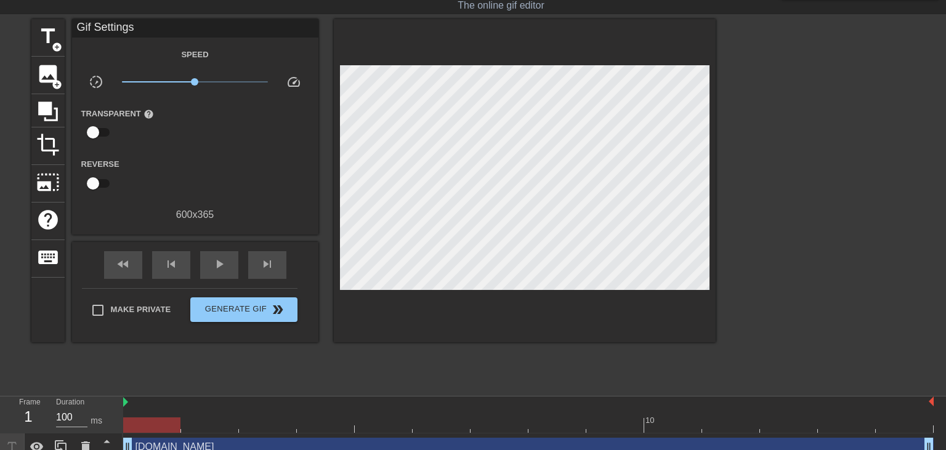
drag, startPoint x: 827, startPoint y: 181, endPoint x: 742, endPoint y: 192, distance: 85.0
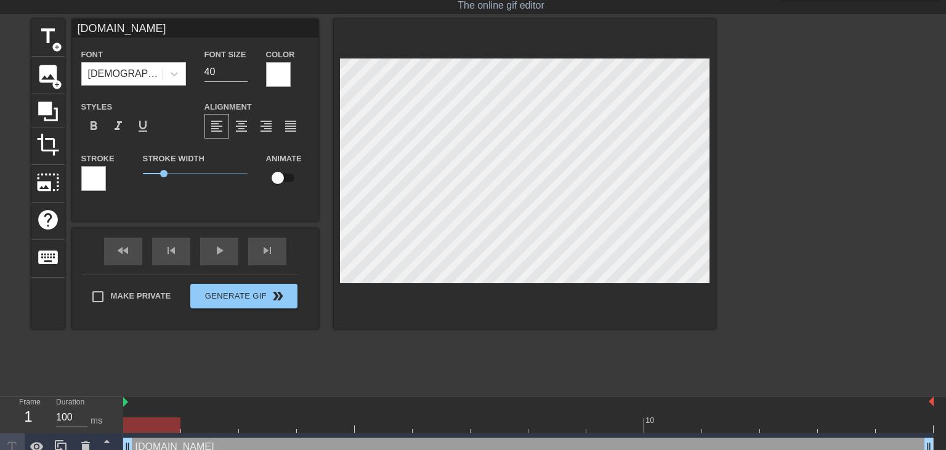
click at [669, 285] on div at bounding box center [525, 174] width 382 height 310
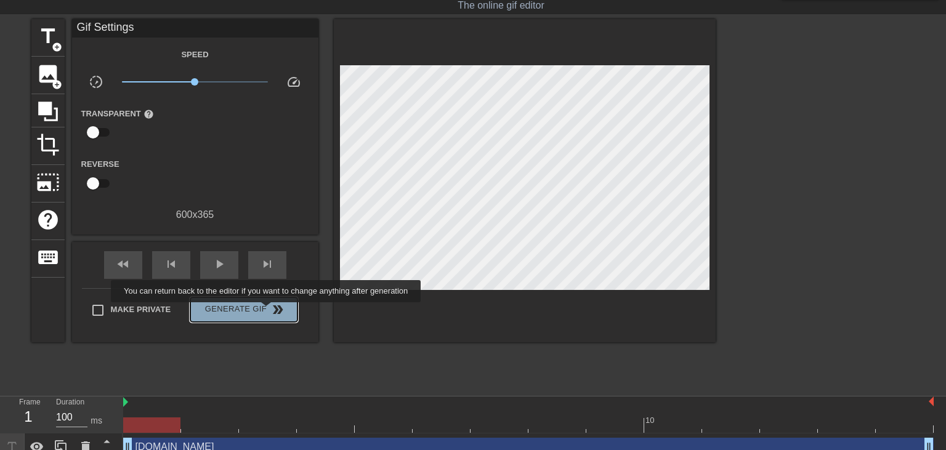
click at [270, 311] on span "double_arrow" at bounding box center [277, 309] width 15 height 15
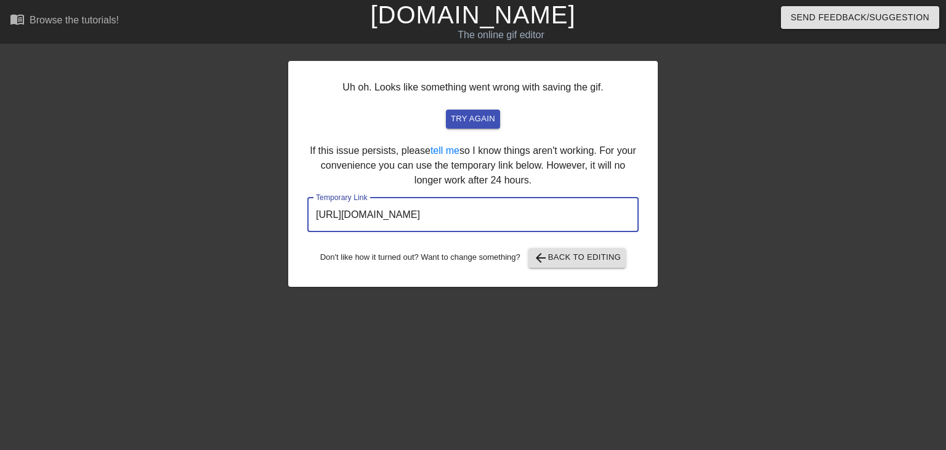
drag, startPoint x: 576, startPoint y: 208, endPoint x: 309, endPoint y: 215, distance: 267.4
click at [309, 215] on input "https://www.gifntext.com/temp_generations/pjjdUG2I.gif" at bounding box center [472, 215] width 331 height 34
